Goal: Navigation & Orientation: Find specific page/section

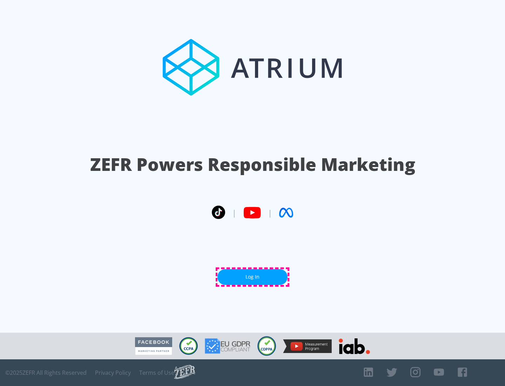
click at [252, 277] on link "Log In" at bounding box center [252, 277] width 70 height 16
